Goal: Task Accomplishment & Management: Manage account settings

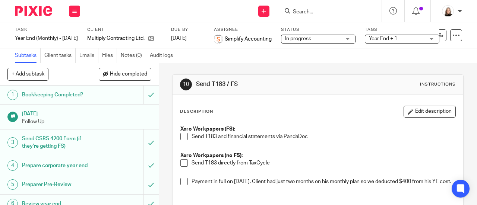
click at [349, 9] on input "Search" at bounding box center [325, 12] width 67 height 7
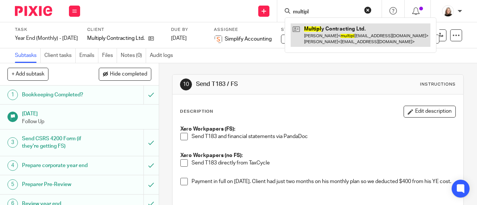
type input "multipl"
click at [340, 37] on link at bounding box center [360, 34] width 140 height 23
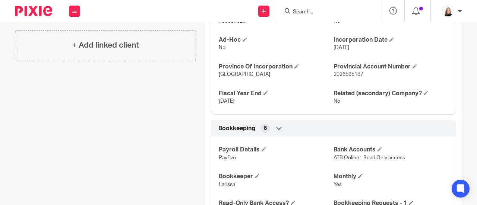
scroll to position [223, 0]
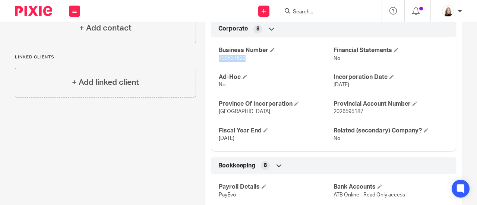
drag, startPoint x: 214, startPoint y: 57, endPoint x: 260, endPoint y: 56, distance: 46.2
click at [260, 56] on div "Business Number 739537629 Financial Statements No Ad-Hoc No Incorporation Date …" at bounding box center [333, 92] width 245 height 120
copy span "739537629"
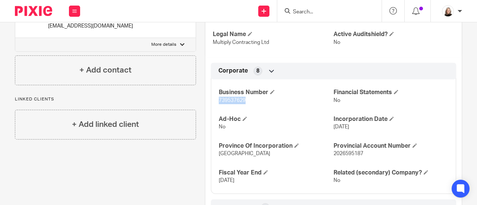
scroll to position [0, 0]
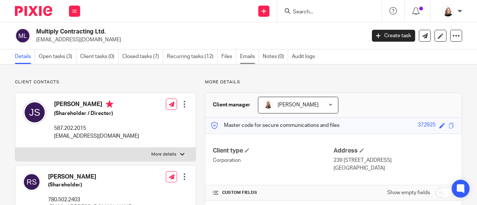
click at [250, 55] on link "Emails" at bounding box center [249, 57] width 19 height 15
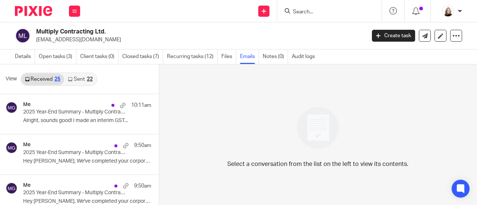
click at [79, 77] on link "Sent 22" at bounding box center [80, 79] width 32 height 12
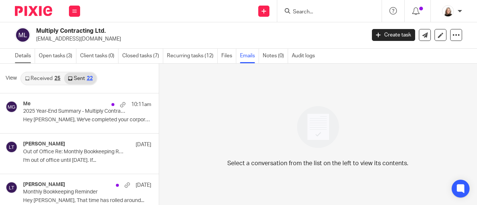
click at [28, 57] on link "Details" at bounding box center [25, 56] width 20 height 15
click at [62, 58] on link "Open tasks (3)" at bounding box center [58, 56] width 38 height 15
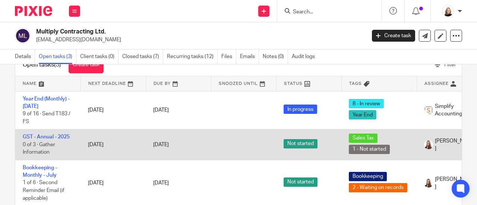
scroll to position [37, 0]
